Goal: Task Accomplishment & Management: Use online tool/utility

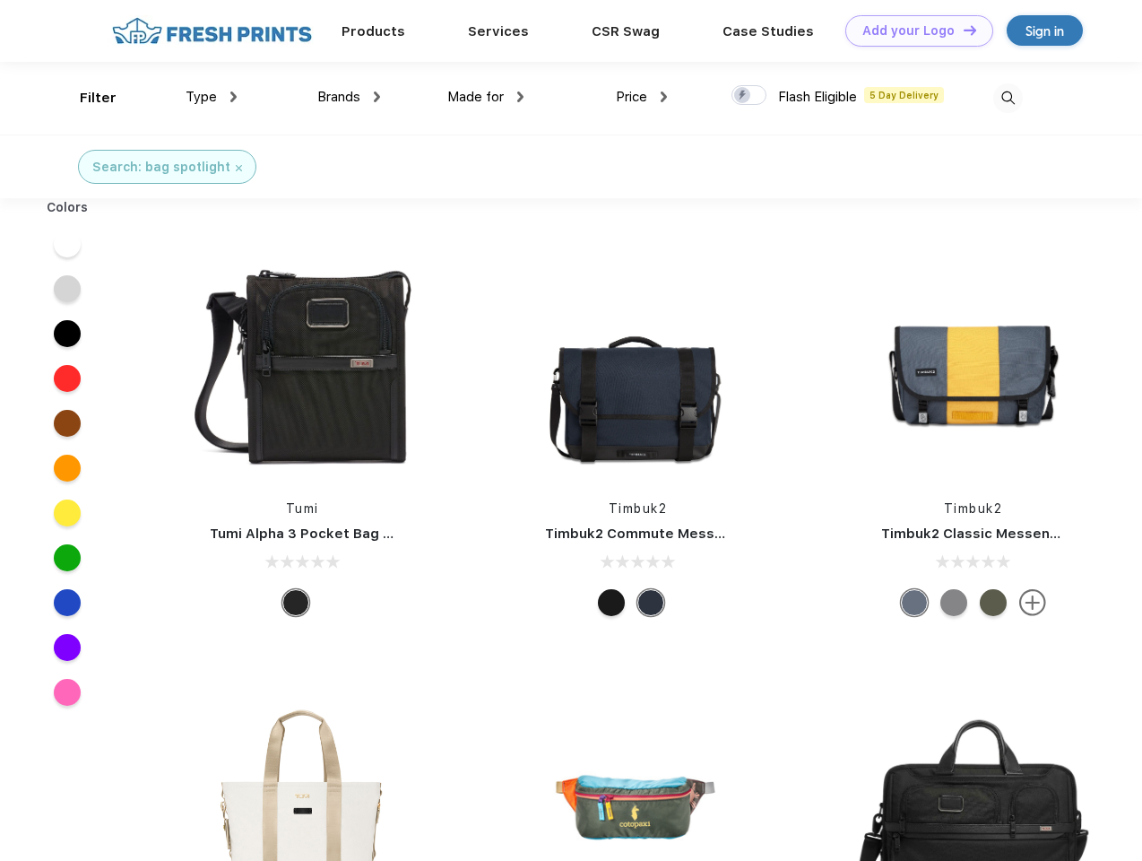
click at [913, 30] on link "Add your Logo Design Tool" at bounding box center [919, 30] width 148 height 31
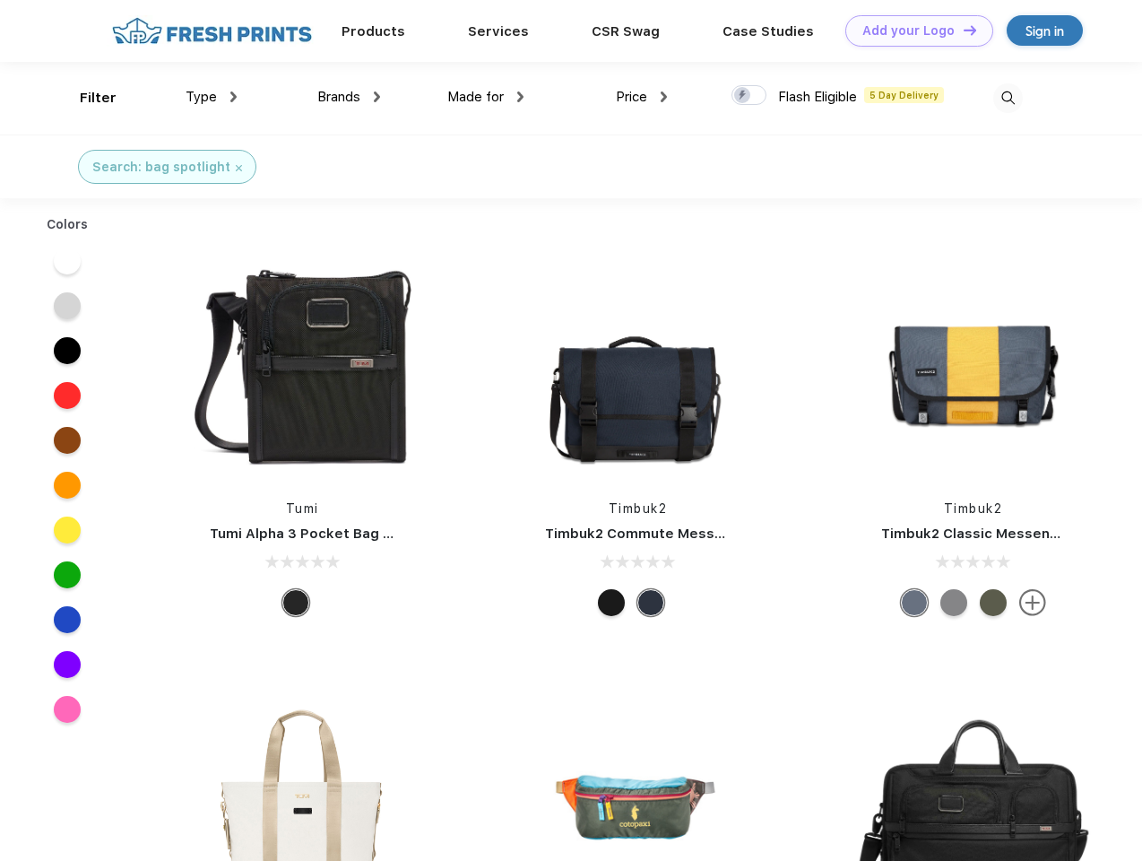
click at [0, 0] on div "Design Tool" at bounding box center [0, 0] width 0 height 0
click at [962, 30] on link "Add your Logo Design Tool" at bounding box center [919, 30] width 148 height 31
click at [86, 98] on div "Filter" at bounding box center [98, 98] width 37 height 21
click at [212, 97] on span "Type" at bounding box center [201, 97] width 31 height 16
click at [349, 97] on span "Brands" at bounding box center [338, 97] width 43 height 16
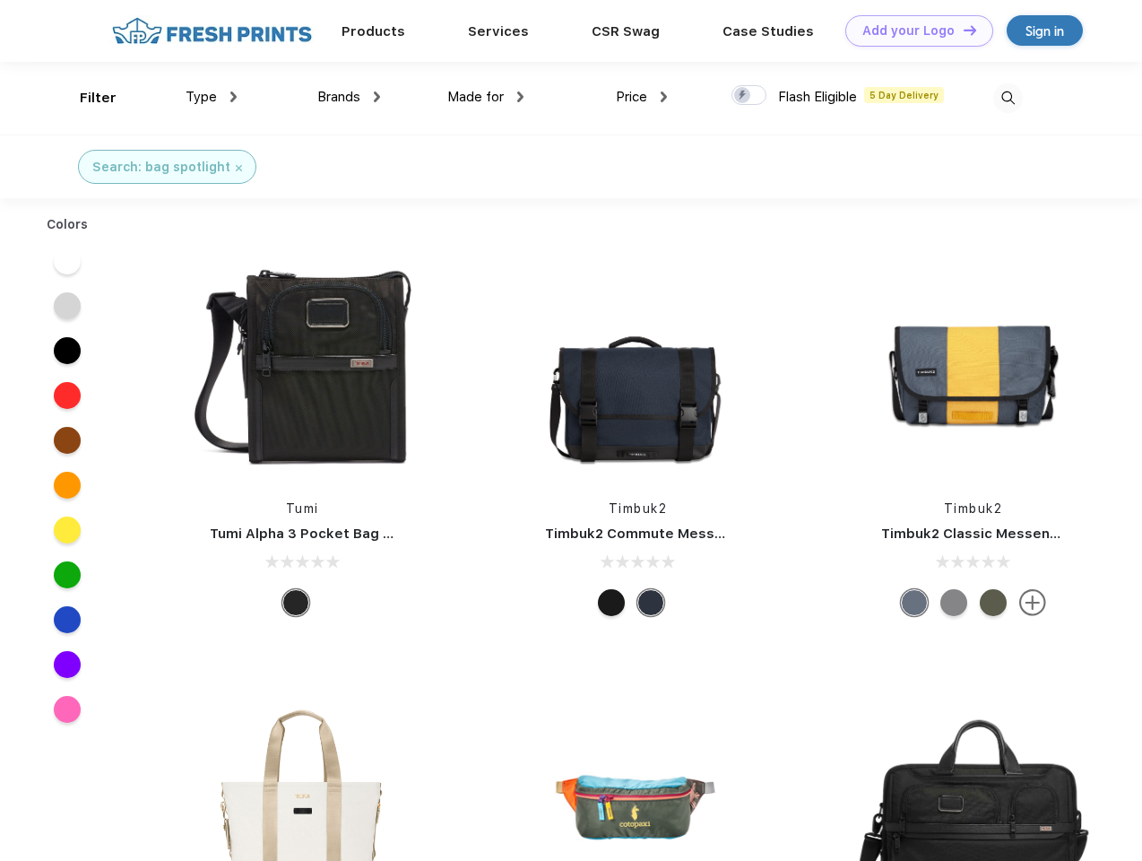
click at [486, 97] on span "Made for" at bounding box center [475, 97] width 56 height 16
click at [642, 97] on span "Price" at bounding box center [631, 97] width 31 height 16
click at [750, 96] on div at bounding box center [749, 95] width 35 height 20
click at [743, 96] on input "checkbox" at bounding box center [738, 90] width 12 height 12
click at [1008, 98] on img at bounding box center [1008, 98] width 30 height 30
